Goal: Transaction & Acquisition: Purchase product/service

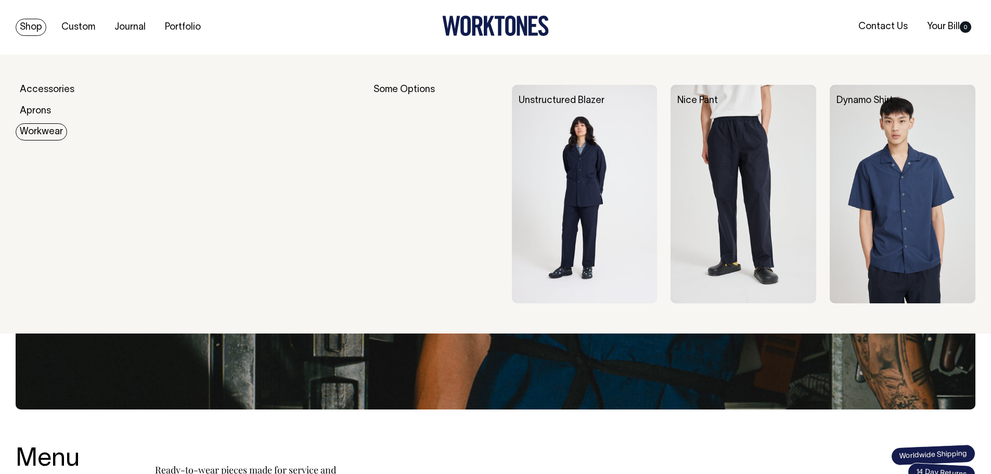
click at [47, 131] on link "Workwear" at bounding box center [42, 131] width 52 height 17
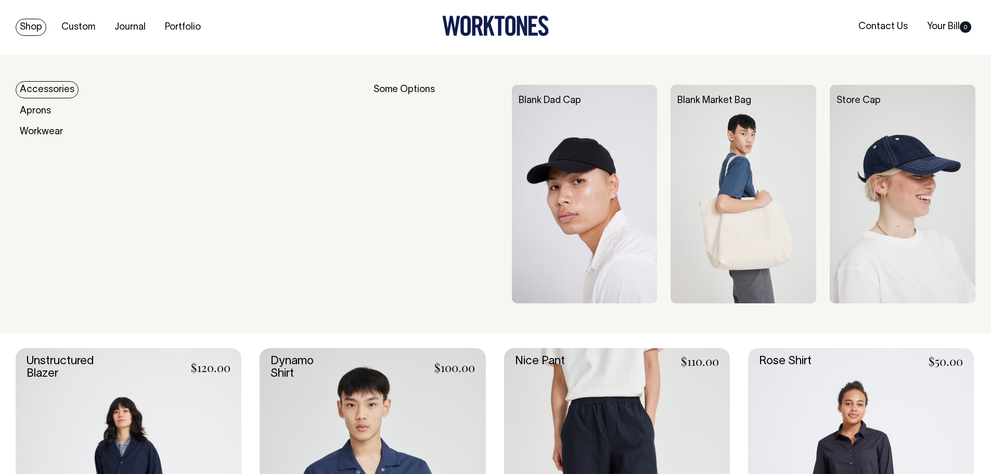
click at [51, 93] on link "Accessories" at bounding box center [47, 89] width 63 height 17
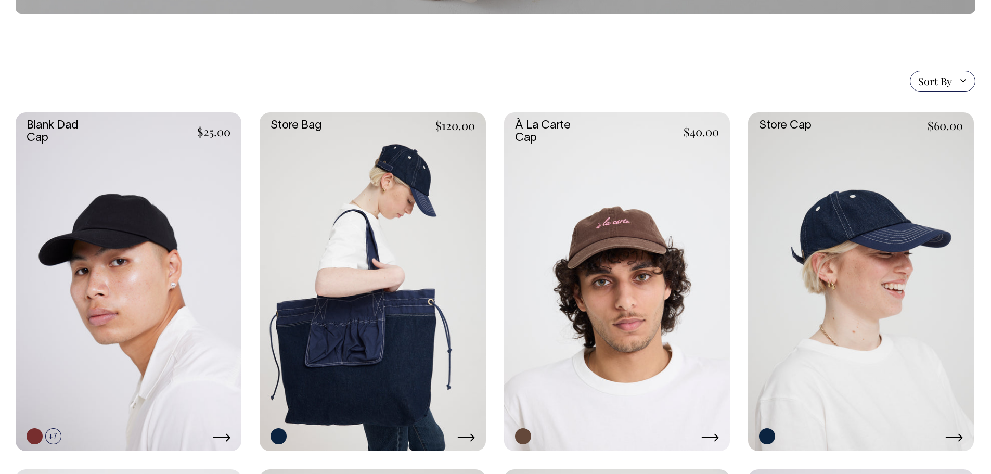
scroll to position [208, 0]
click at [136, 186] on link at bounding box center [129, 281] width 226 height 339
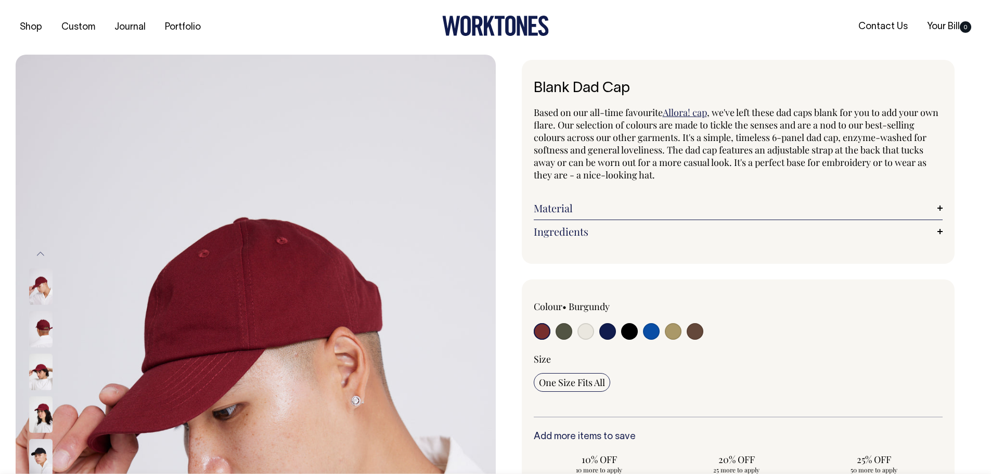
click at [559, 330] on input "radio" at bounding box center [564, 331] width 17 height 17
radio input "true"
select select "Olive"
